Goal: Task Accomplishment & Management: Complete application form

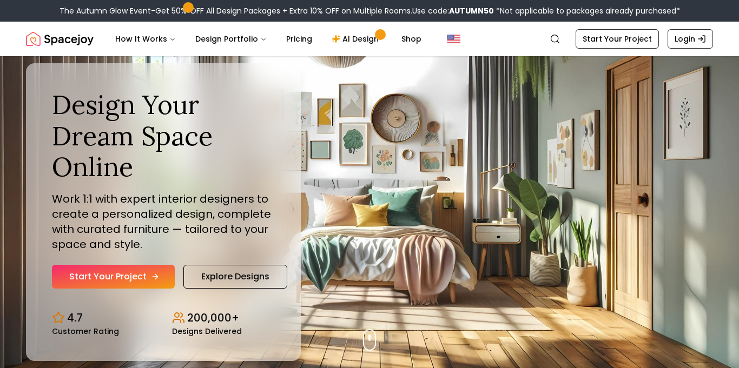
click at [151, 281] on icon "Hero section" at bounding box center [155, 277] width 9 height 9
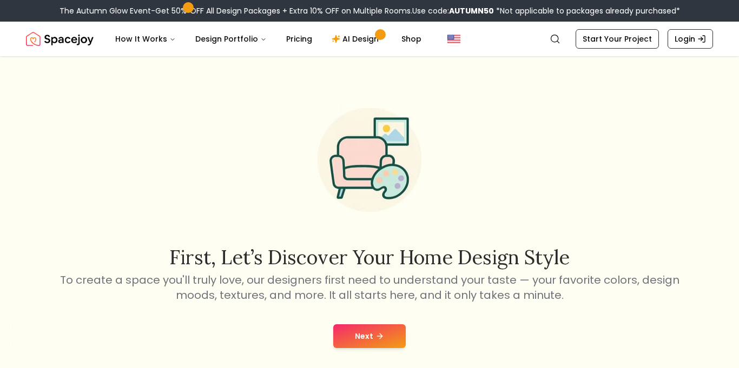
click at [353, 331] on button "Next" at bounding box center [369, 337] width 72 height 24
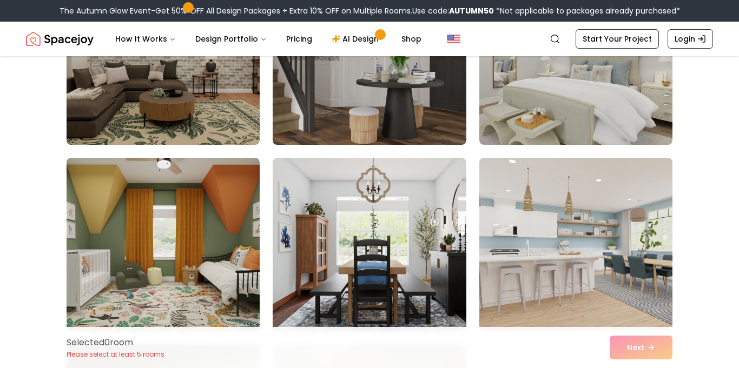
scroll to position [2782, 0]
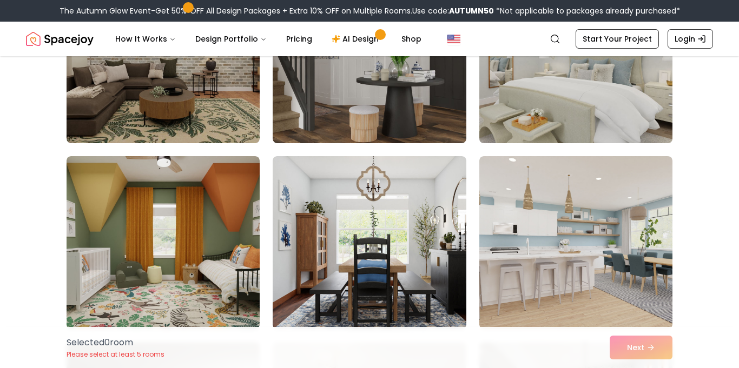
click at [516, 101] on img at bounding box center [575, 57] width 203 height 182
click at [513, 114] on img at bounding box center [575, 57] width 203 height 182
click at [507, 128] on img at bounding box center [575, 57] width 203 height 182
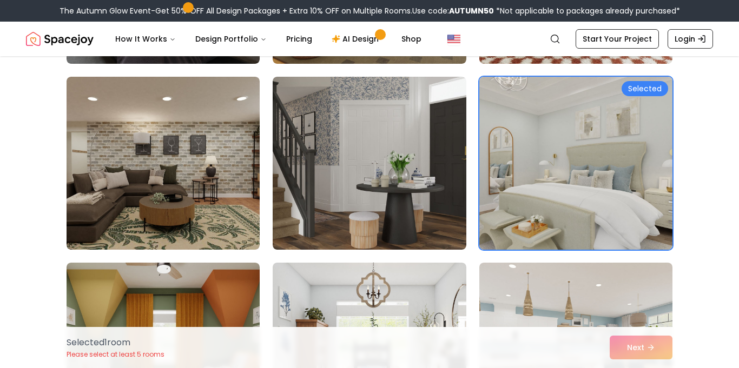
scroll to position [2673, 0]
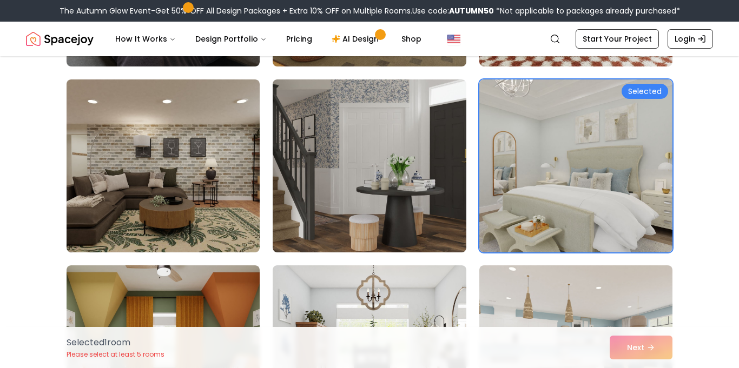
click at [633, 351] on div "Selected 1 room Please select at least 5 rooms Next" at bounding box center [369, 347] width 623 height 41
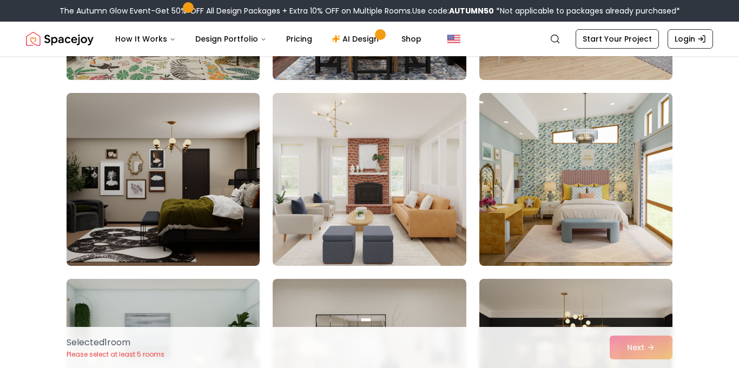
scroll to position [3047, 0]
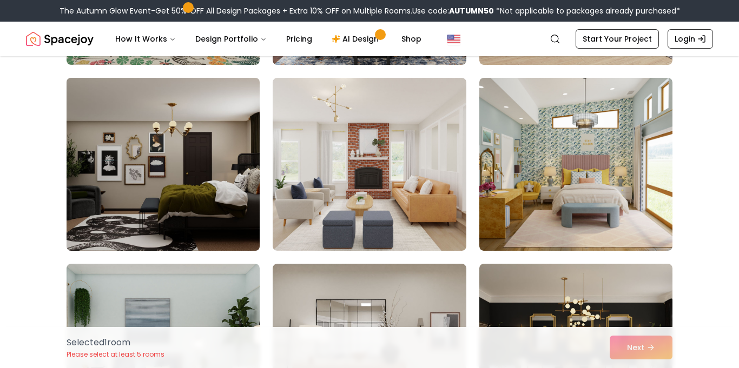
click at [128, 210] on img at bounding box center [163, 165] width 203 height 182
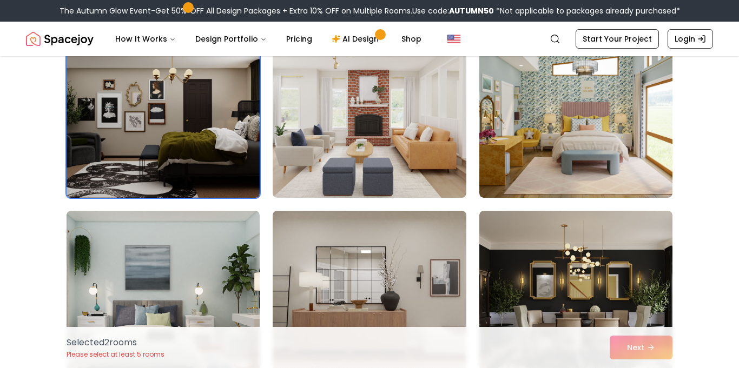
scroll to position [3107, 0]
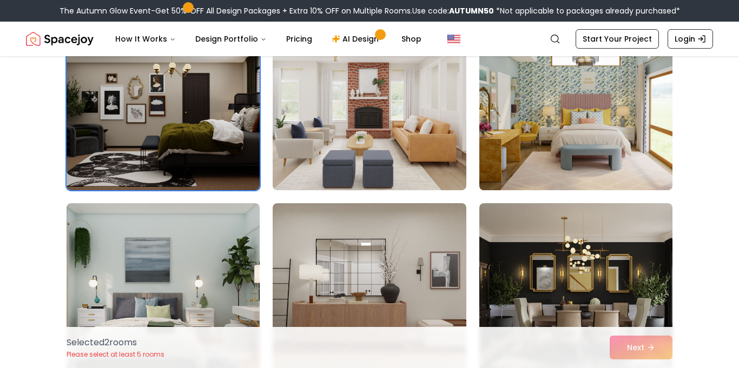
click at [529, 147] on img at bounding box center [575, 104] width 203 height 182
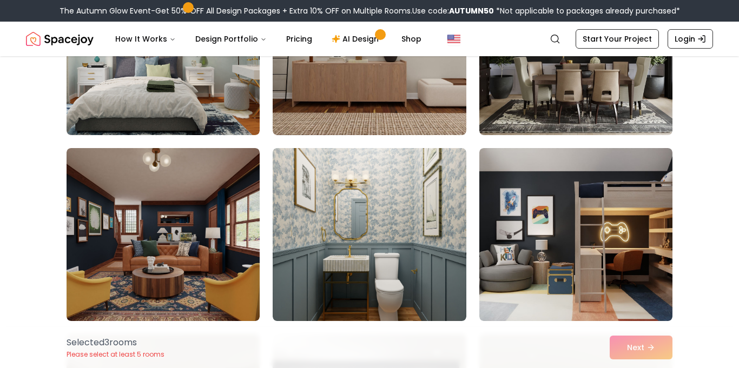
scroll to position [3352, 0]
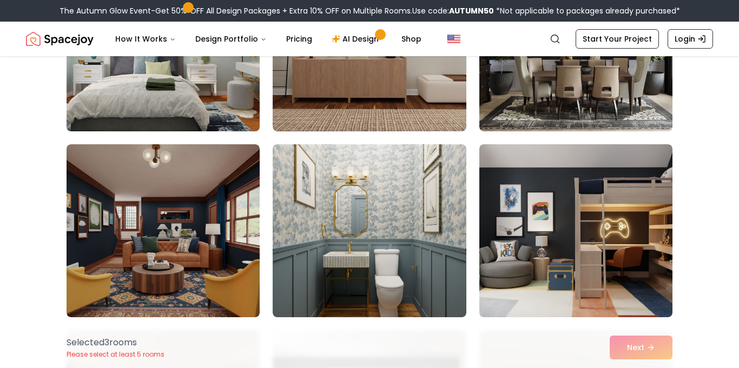
click at [113, 102] on img at bounding box center [163, 45] width 203 height 182
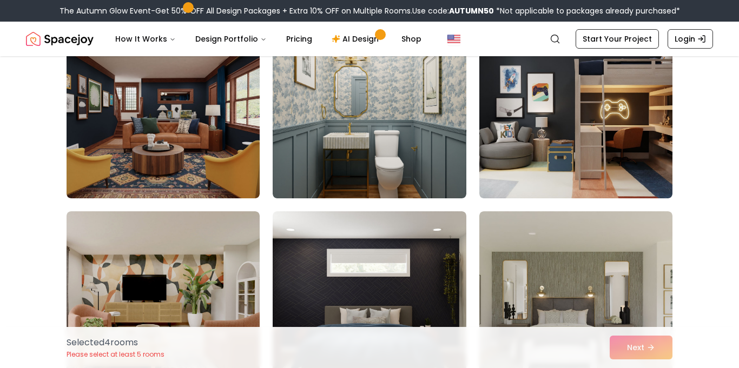
scroll to position [3504, 0]
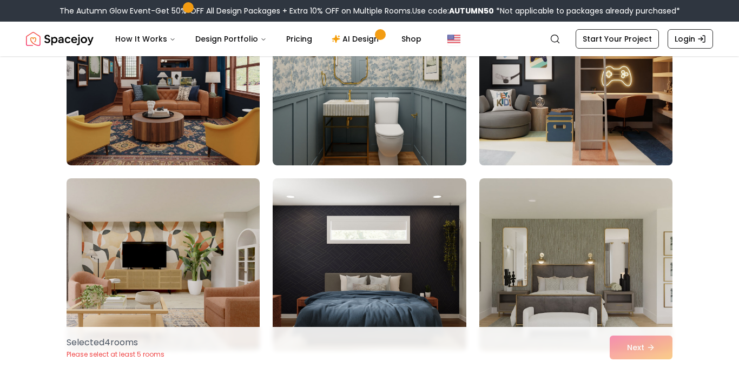
click at [491, 154] on img at bounding box center [575, 79] width 203 height 182
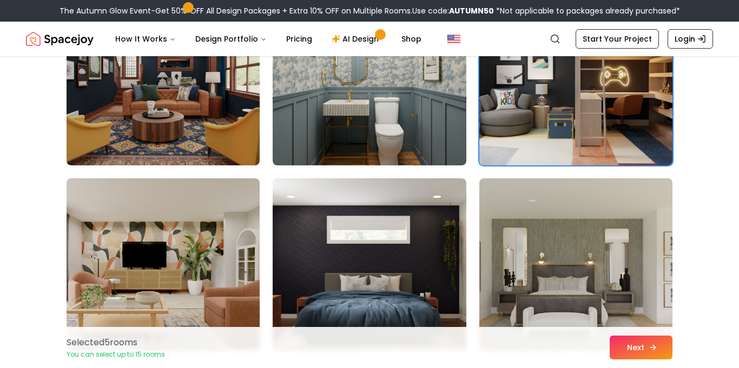
click at [629, 359] on button "Next" at bounding box center [641, 348] width 63 height 24
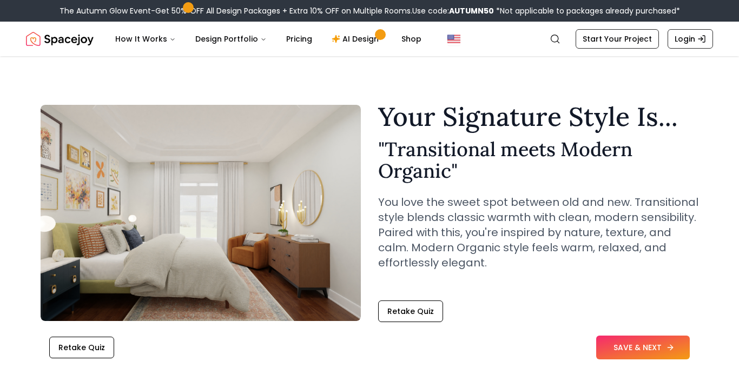
click at [621, 352] on button "SAVE & NEXT" at bounding box center [643, 348] width 94 height 24
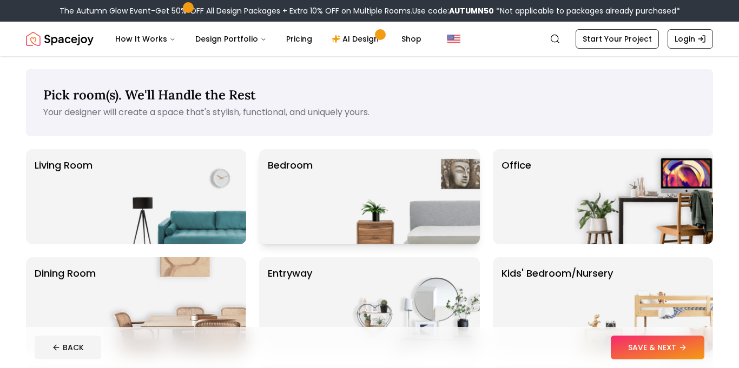
click at [333, 191] on div "Bedroom" at bounding box center [369, 196] width 220 height 95
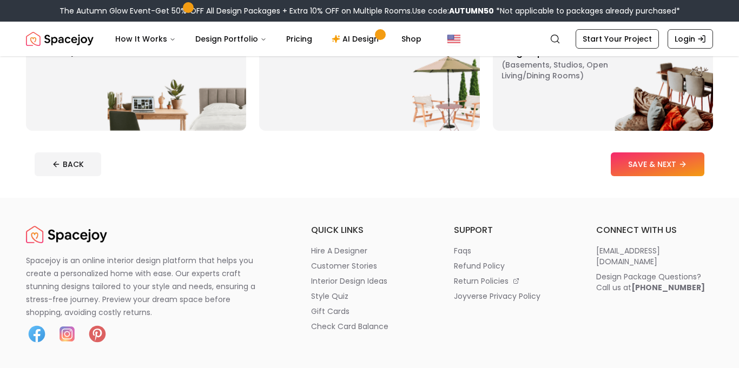
scroll to position [337, 0]
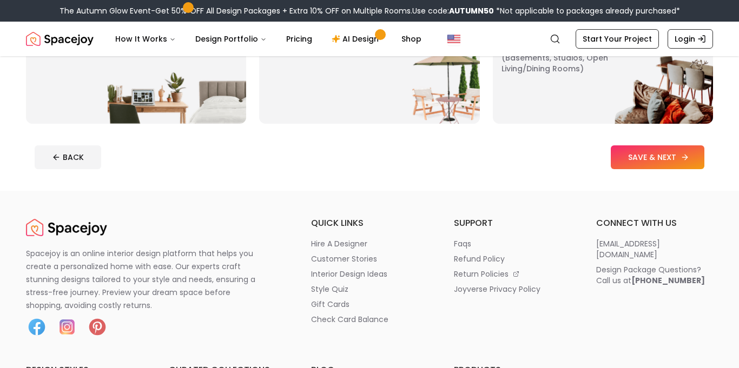
click at [626, 148] on button "SAVE & NEXT" at bounding box center [658, 158] width 94 height 24
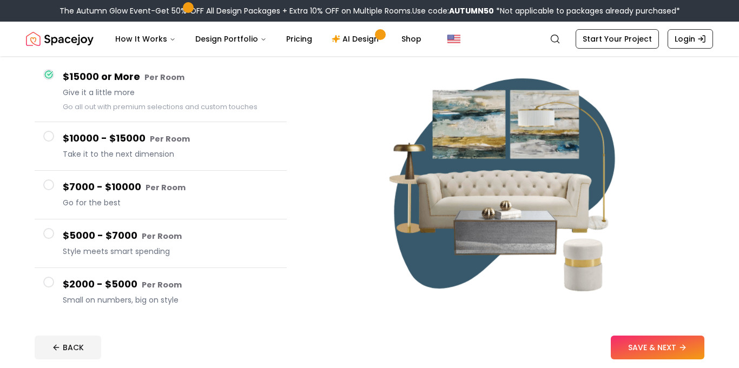
scroll to position [102, 0]
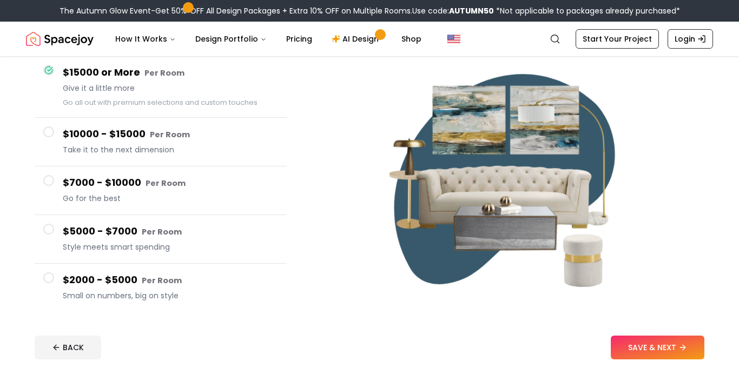
click at [39, 126] on button "$10000 - $15000 Per Room Take it to the next dimension" at bounding box center [161, 142] width 252 height 49
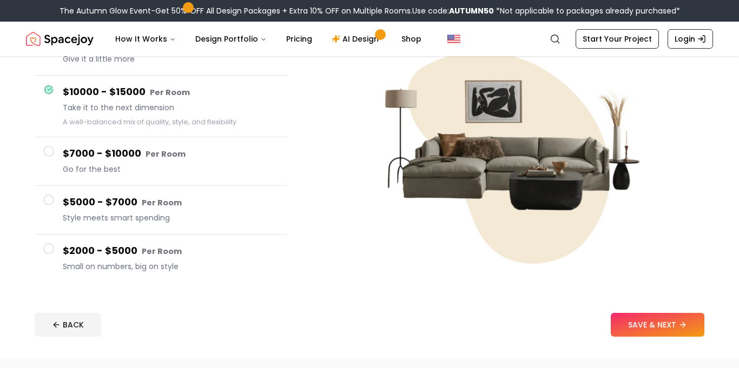
scroll to position [130, 0]
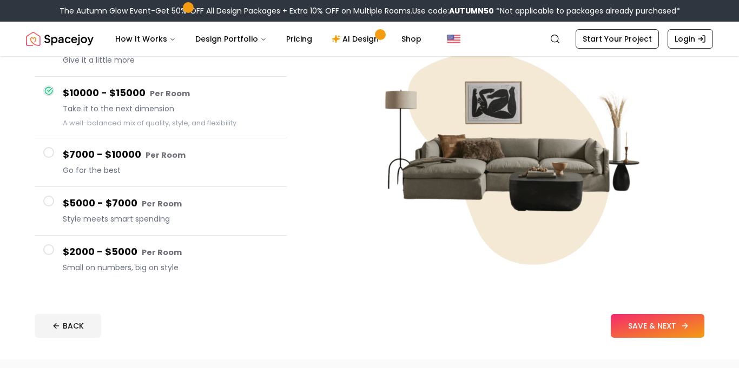
click at [626, 336] on button "SAVE & NEXT" at bounding box center [658, 326] width 94 height 24
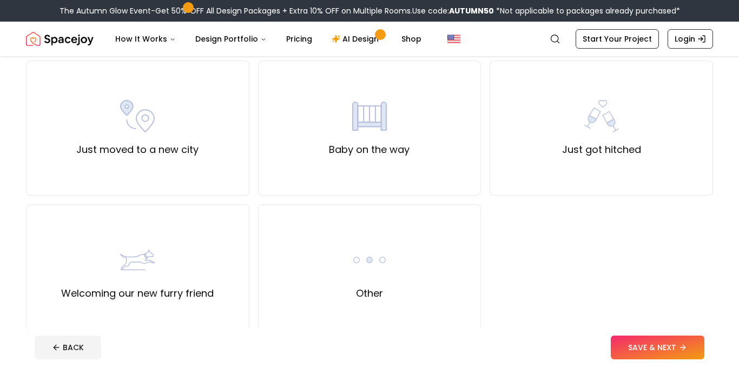
scroll to position [385, 0]
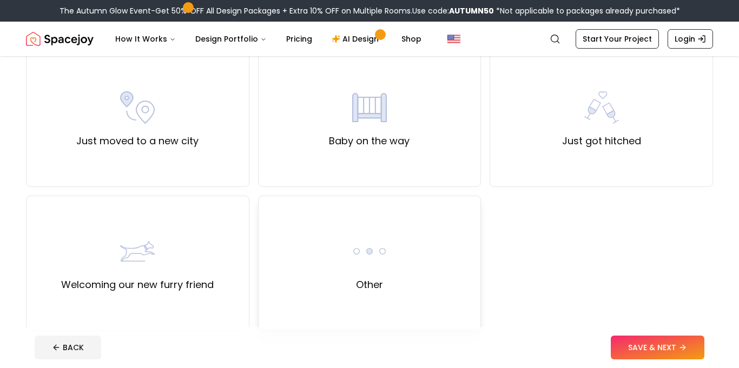
click at [334, 256] on div "Other" at bounding box center [369, 263] width 223 height 135
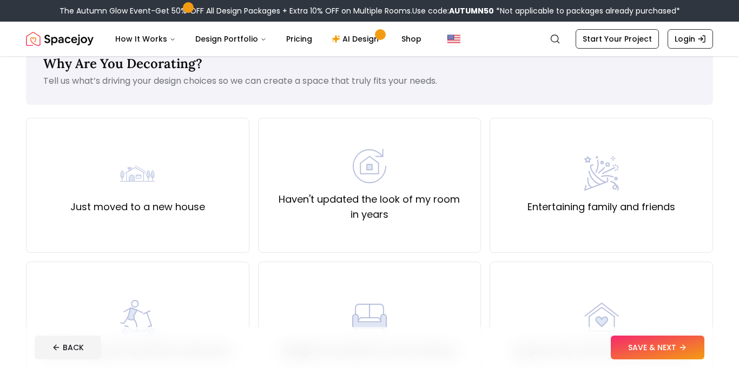
scroll to position [10, 0]
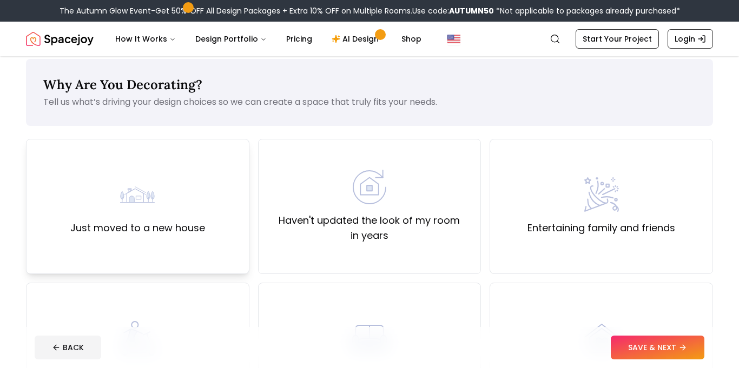
click at [104, 203] on div "Just moved to a new house" at bounding box center [137, 206] width 135 height 58
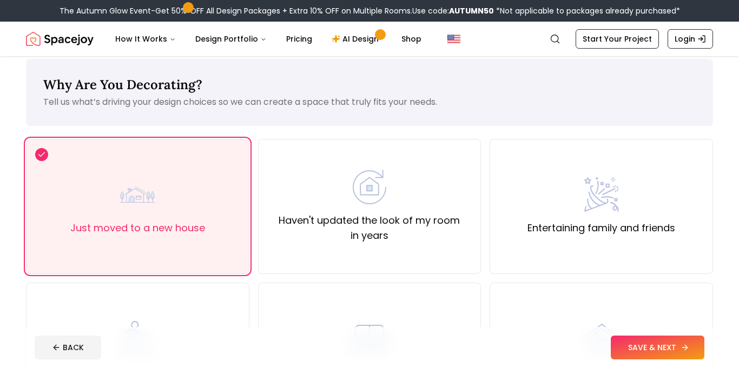
click at [633, 344] on button "SAVE & NEXT" at bounding box center [658, 348] width 94 height 24
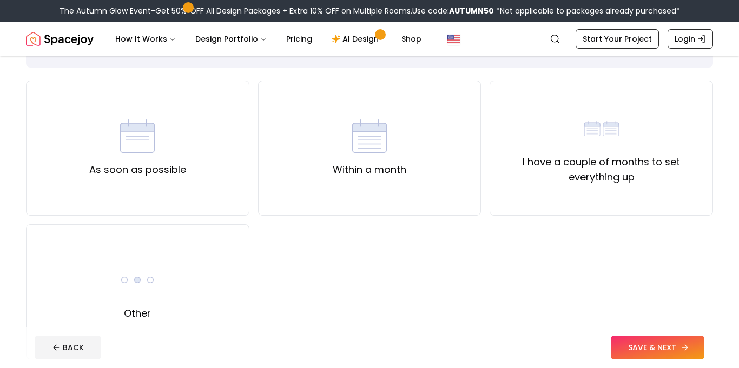
scroll to position [71, 0]
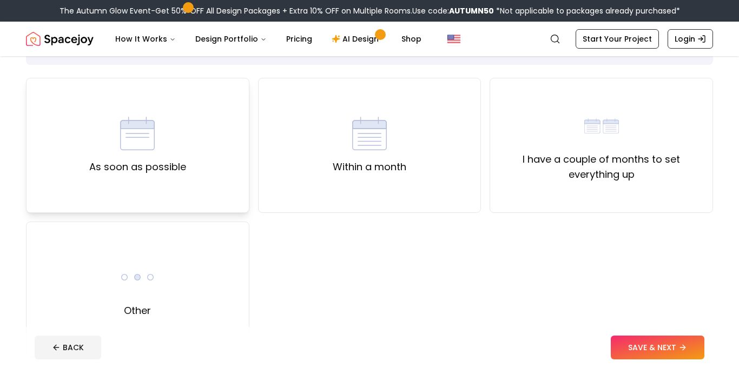
click at [62, 162] on div "As soon as possible" at bounding box center [137, 145] width 223 height 135
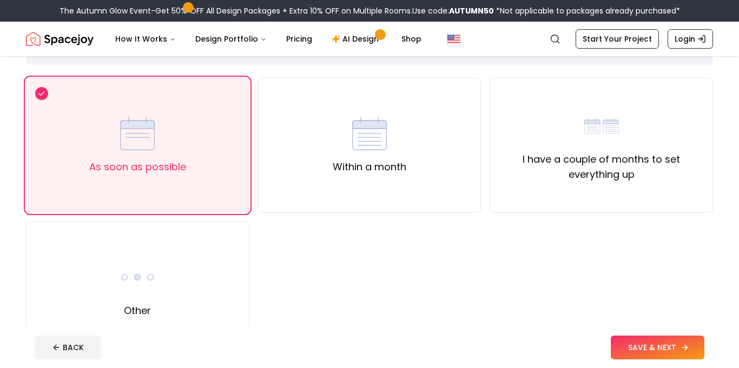
click at [644, 351] on button "SAVE & NEXT" at bounding box center [658, 348] width 94 height 24
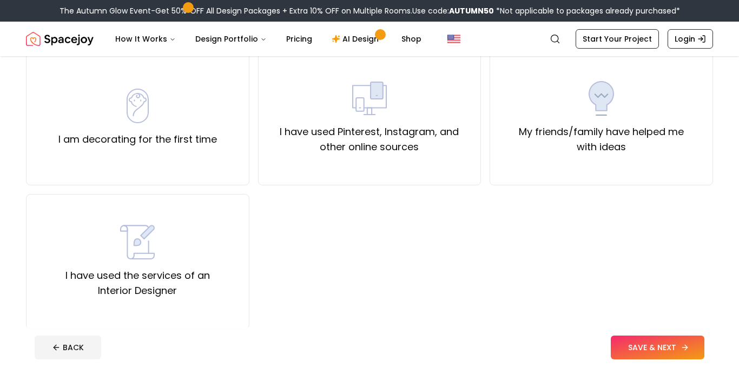
scroll to position [100, 0]
click at [60, 135] on label "I am decorating for the first time" at bounding box center [137, 138] width 159 height 15
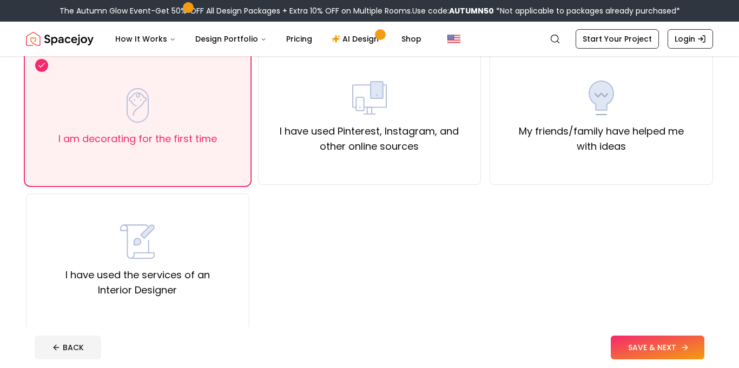
click at [618, 356] on button "SAVE & NEXT" at bounding box center [658, 348] width 94 height 24
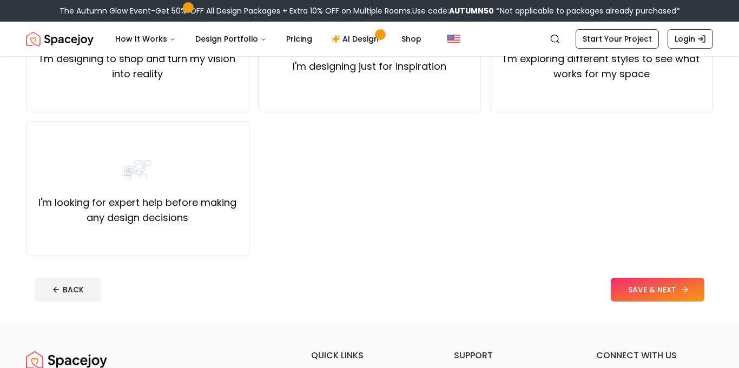
scroll to position [179, 0]
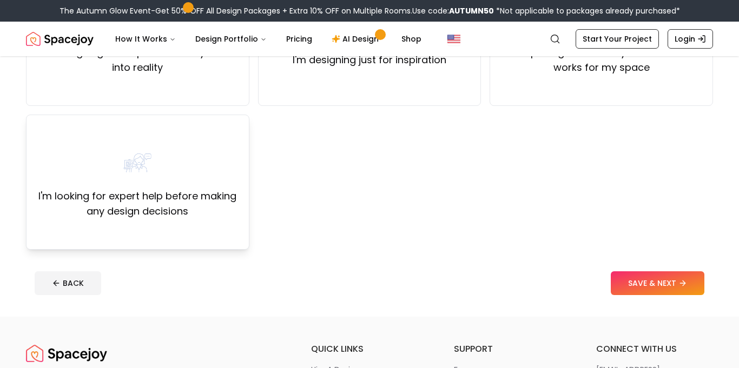
click at [45, 226] on div "I'm looking for expert help before making any design decisions" at bounding box center [137, 182] width 223 height 135
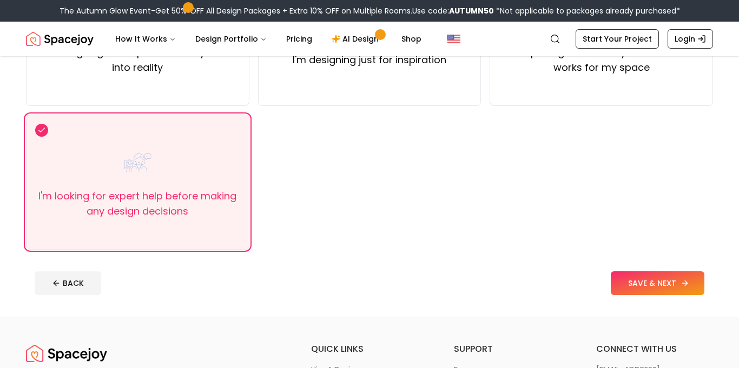
click at [626, 289] on button "SAVE & NEXT" at bounding box center [658, 284] width 94 height 24
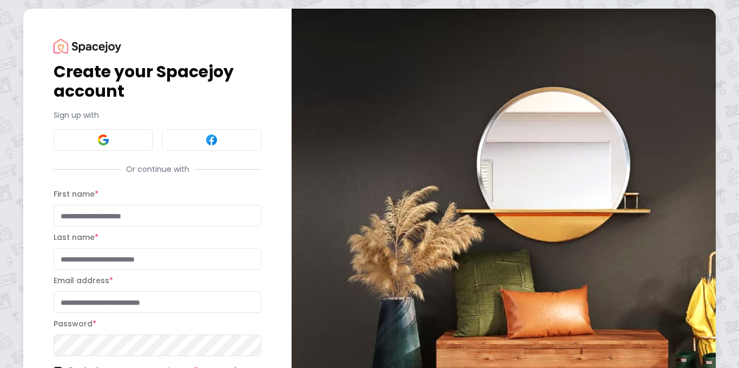
scroll to position [108, 0]
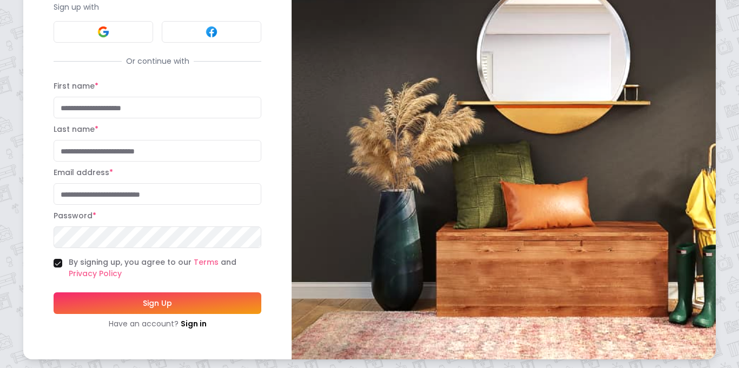
click at [68, 126] on label "Last name *" at bounding box center [76, 129] width 45 height 11
click at [68, 140] on input "Last name *" at bounding box center [158, 151] width 208 height 22
click at [70, 108] on input "First name *" at bounding box center [158, 108] width 208 height 22
type input "*****"
click at [68, 144] on input "Last name *" at bounding box center [158, 151] width 208 height 22
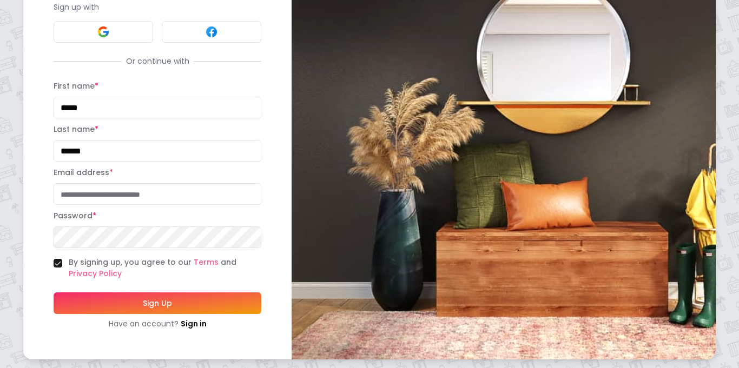
type input "******"
click at [70, 191] on input "Email address *" at bounding box center [158, 194] width 208 height 22
click at [69, 195] on input "Email address *" at bounding box center [158, 194] width 208 height 22
click at [69, 197] on input "Email address *" at bounding box center [158, 194] width 208 height 22
